Goal: Transaction & Acquisition: Book appointment/travel/reservation

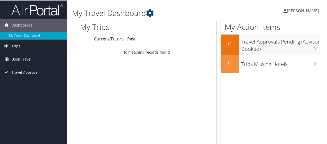
click at [34, 62] on link "Book Travel" at bounding box center [33, 58] width 67 height 13
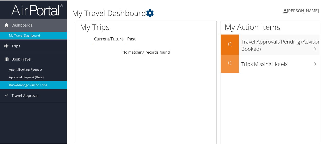
click at [36, 81] on link "Book/Manage Online Trips" at bounding box center [33, 85] width 67 height 8
